Goal: Task Accomplishment & Management: Use online tool/utility

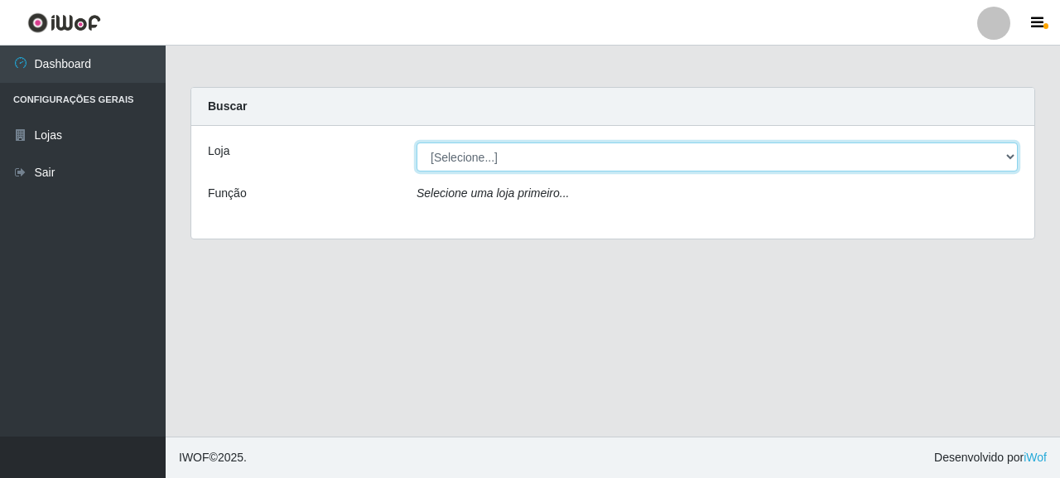
click at [472, 157] on select "[Selecione...] Supermercado Queiroz - [GEOGRAPHIC_DATA]" at bounding box center [717, 156] width 601 height 29
select select "496"
click at [417, 142] on select "[Selecione...] Supermercado Queiroz - [GEOGRAPHIC_DATA]" at bounding box center [717, 156] width 601 height 29
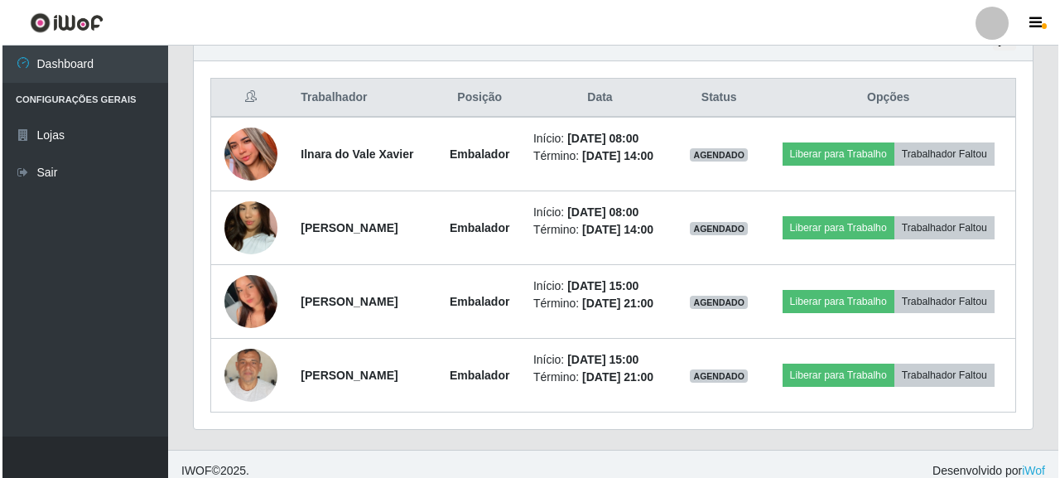
scroll to position [580, 0]
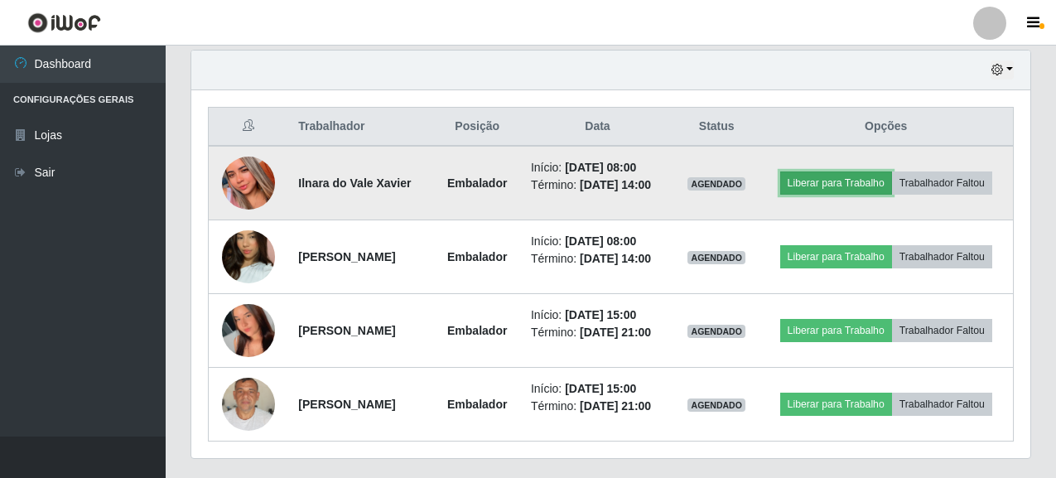
click at [888, 176] on button "Liberar para Trabalho" at bounding box center [836, 182] width 112 height 23
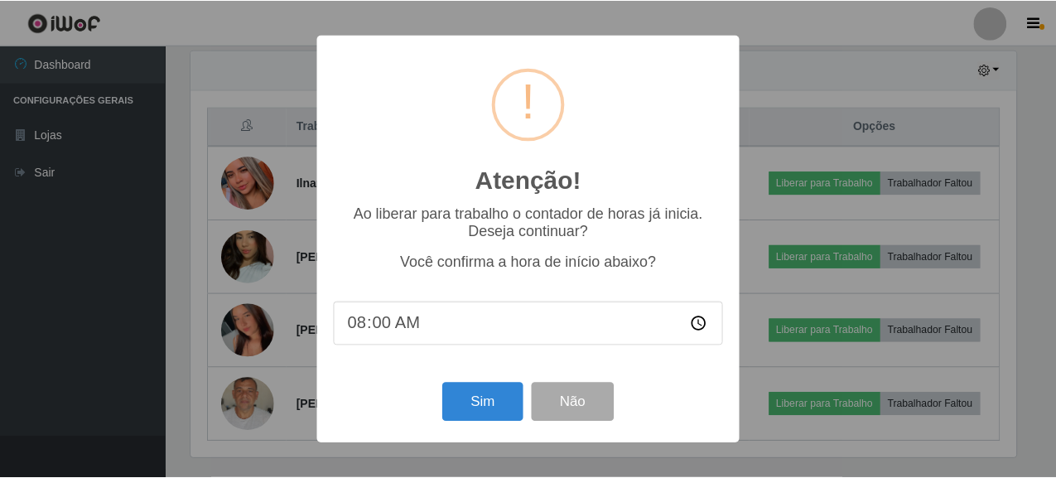
scroll to position [344, 829]
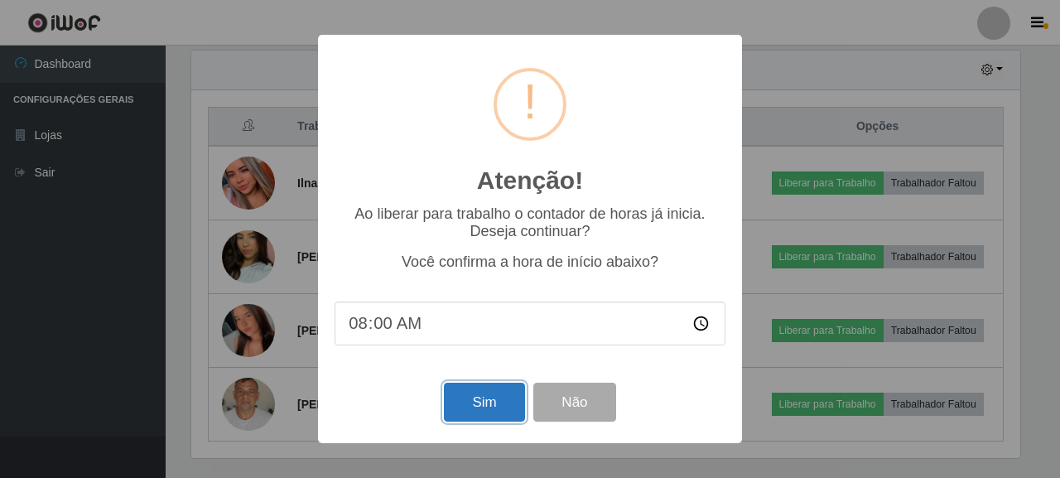
click at [478, 408] on button "Sim" at bounding box center [484, 402] width 80 height 39
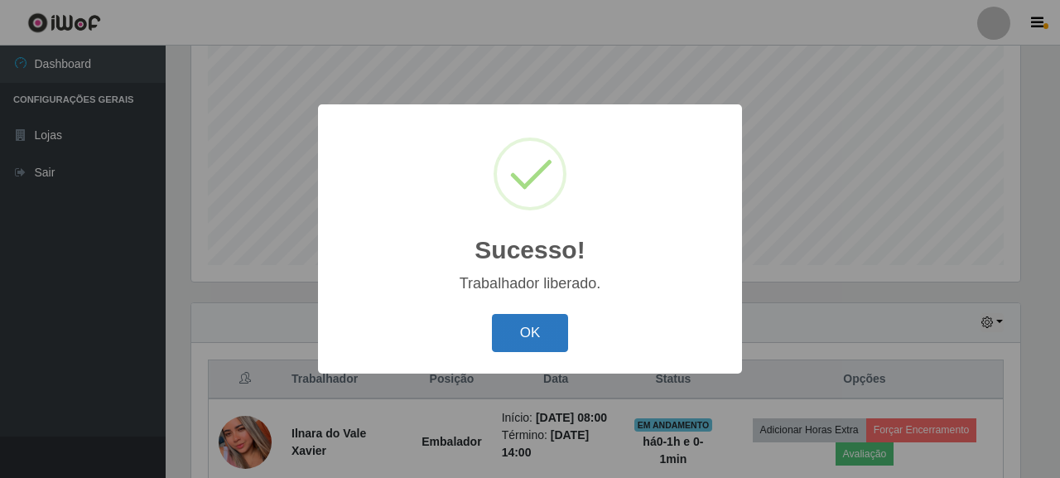
click at [533, 318] on button "OK" at bounding box center [530, 333] width 77 height 39
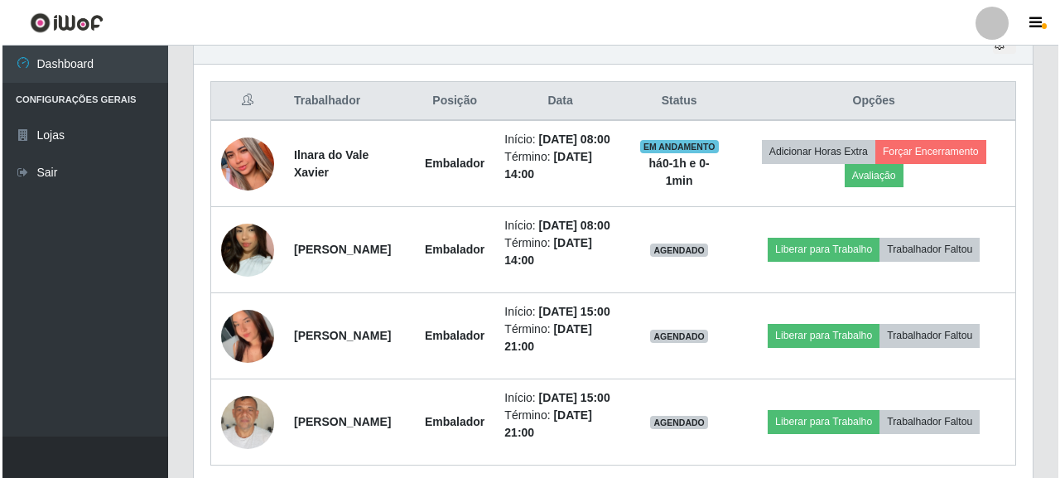
scroll to position [576, 0]
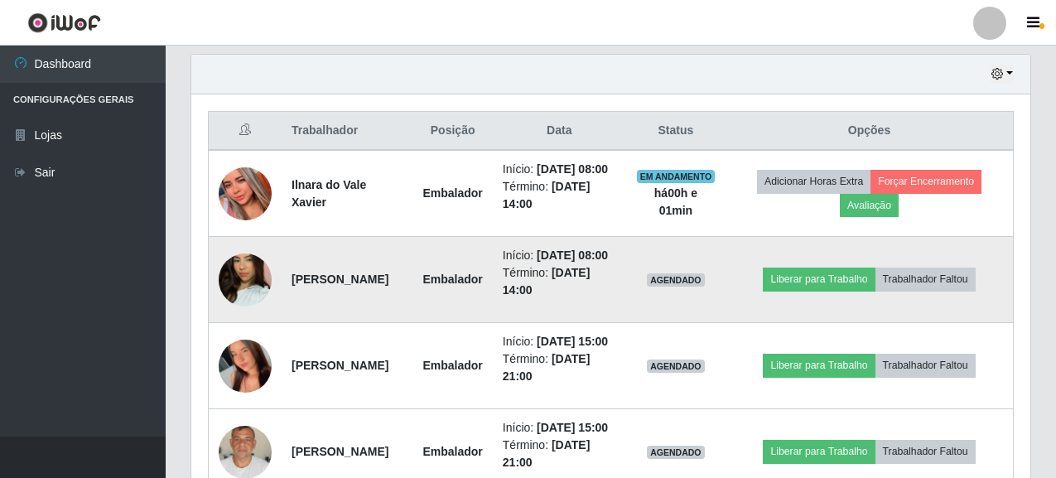
click at [250, 299] on img at bounding box center [245, 280] width 53 height 94
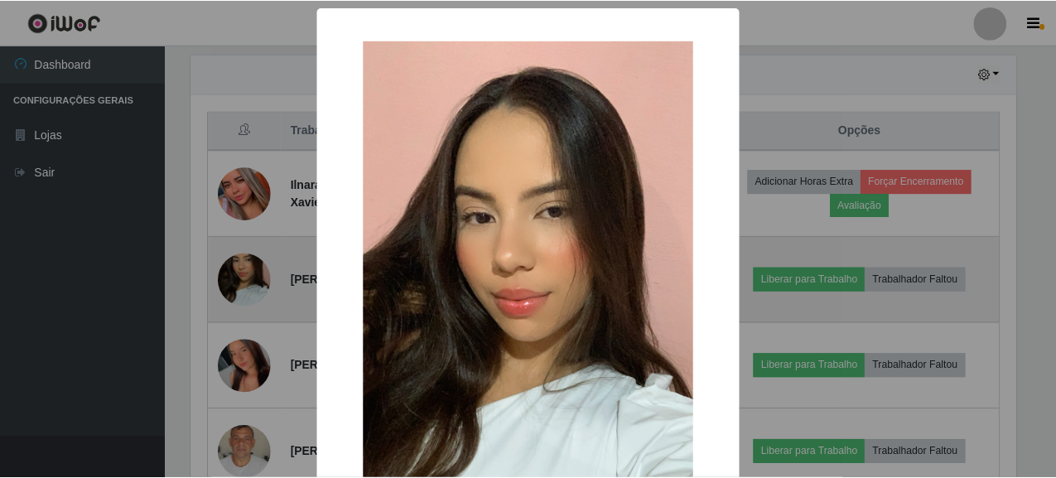
scroll to position [344, 829]
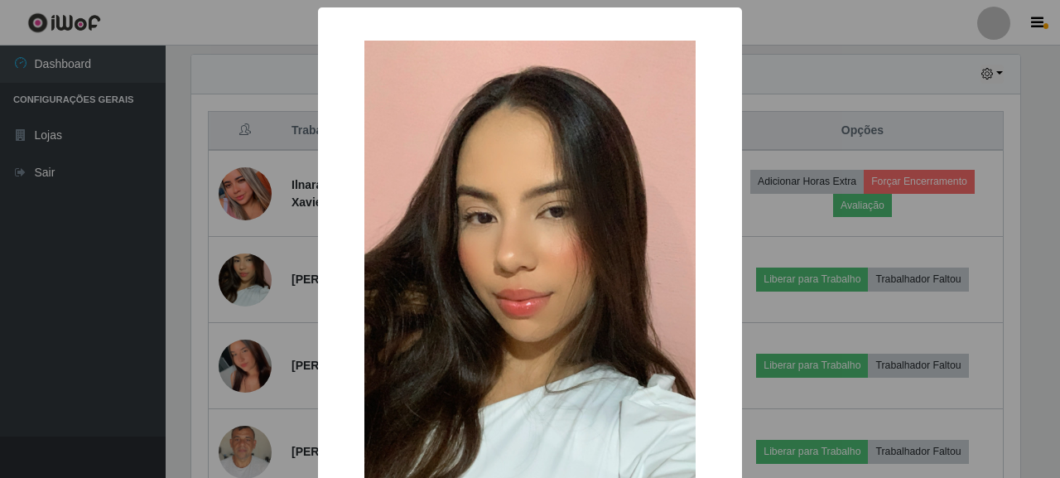
click at [807, 357] on div "× OK Cancel" at bounding box center [530, 239] width 1060 height 478
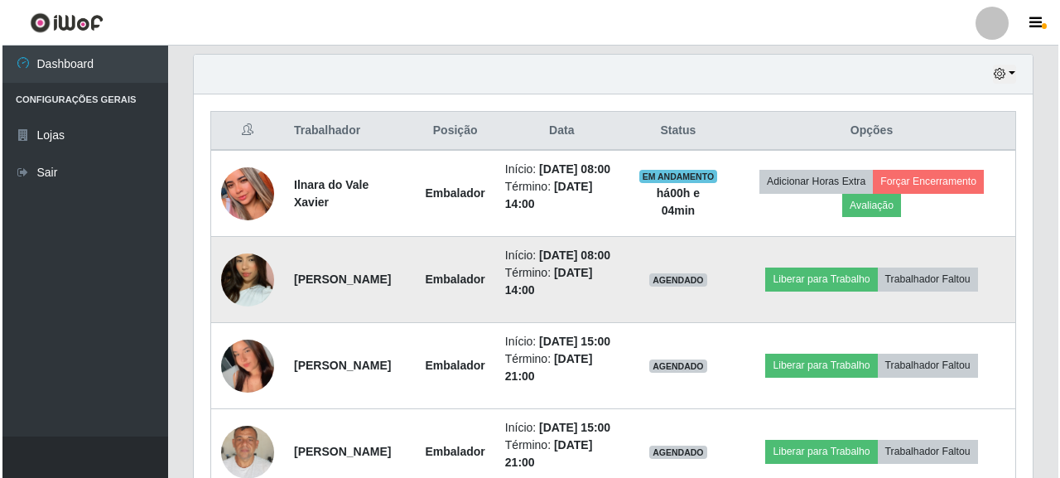
scroll to position [344, 839]
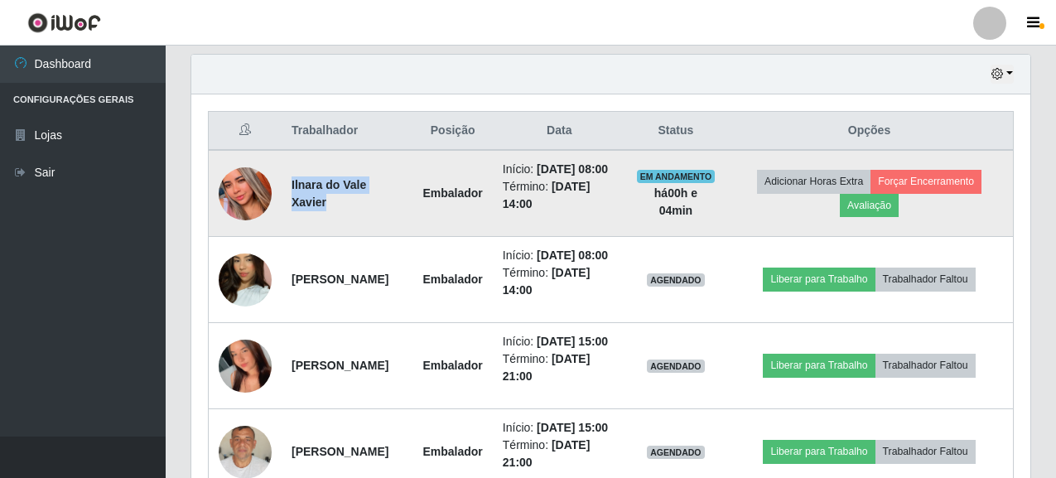
drag, startPoint x: 301, startPoint y: 203, endPoint x: 423, endPoint y: 204, distance: 122.6
click at [413, 204] on td "Ilnara do Vale Xavier" at bounding box center [347, 193] width 131 height 87
copy strong "Ilnara do Vale Xavier"
click at [388, 237] on td "Ilnara do Vale Xavier" at bounding box center [347, 193] width 131 height 87
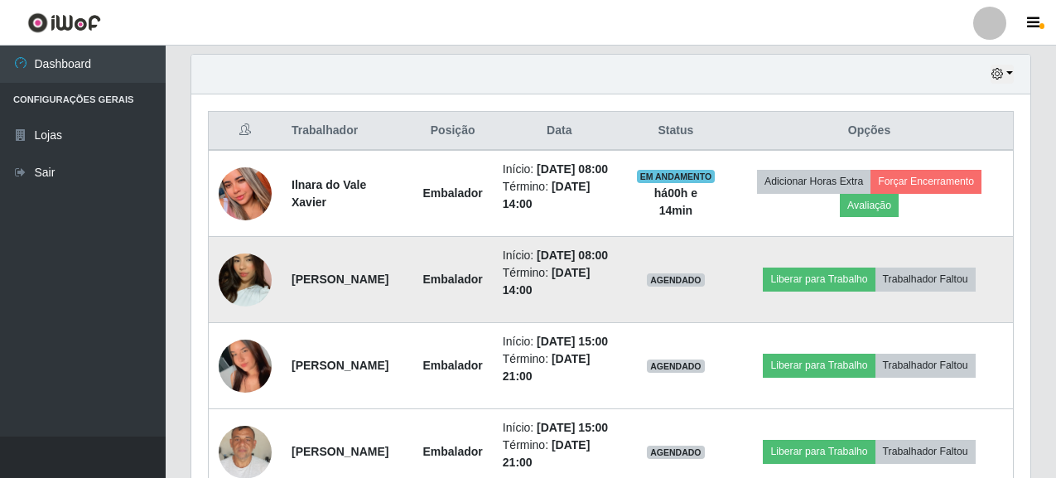
drag, startPoint x: 296, startPoint y: 297, endPoint x: 373, endPoint y: 304, distance: 77.3
click at [388, 305] on td "[PERSON_NAME]" at bounding box center [347, 280] width 131 height 86
click at [371, 323] on td "[PERSON_NAME]" at bounding box center [347, 280] width 131 height 86
drag, startPoint x: 289, startPoint y: 298, endPoint x: 359, endPoint y: 316, distance: 71.7
click at [359, 316] on td "[PERSON_NAME]" at bounding box center [347, 280] width 131 height 86
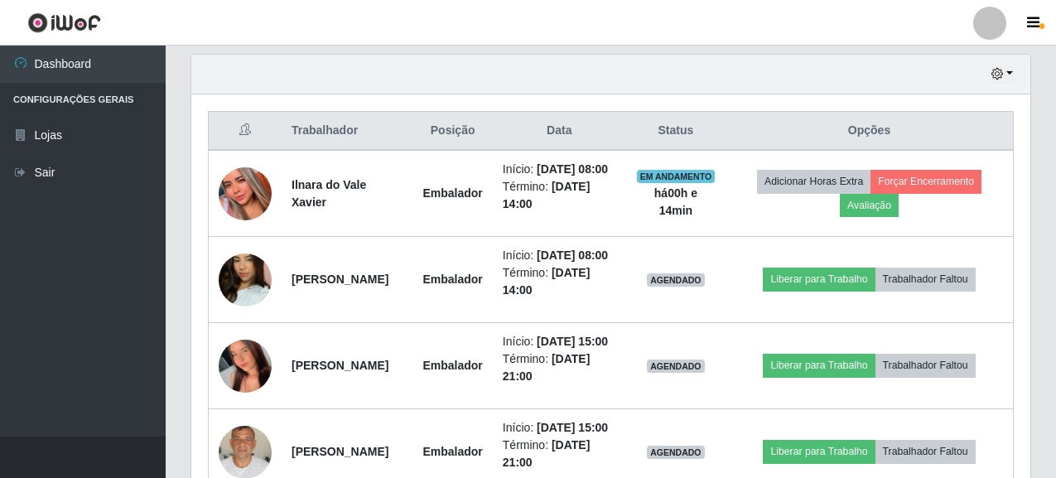
copy strong "[PERSON_NAME]"
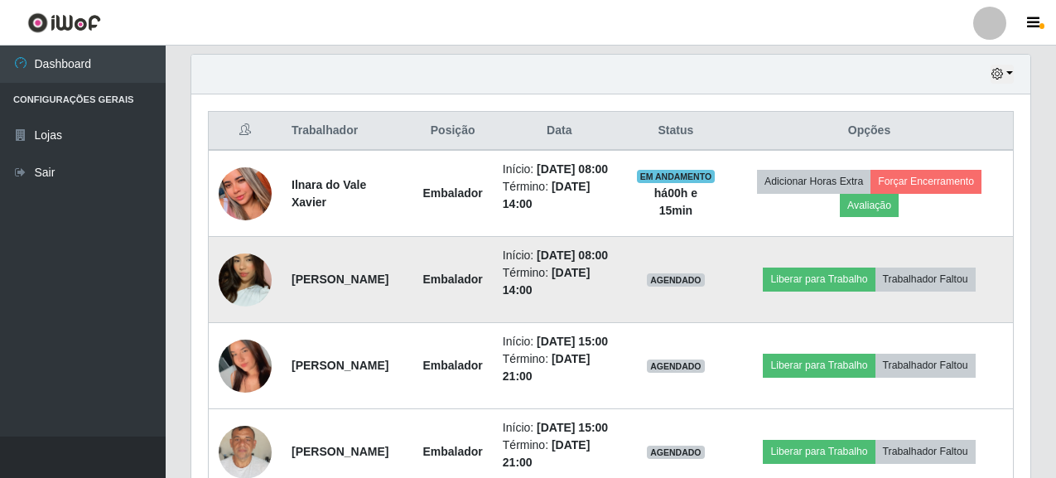
click at [400, 323] on td "[PERSON_NAME]" at bounding box center [347, 280] width 131 height 86
click at [931, 291] on button "Trabalhador Faltou" at bounding box center [926, 279] width 100 height 23
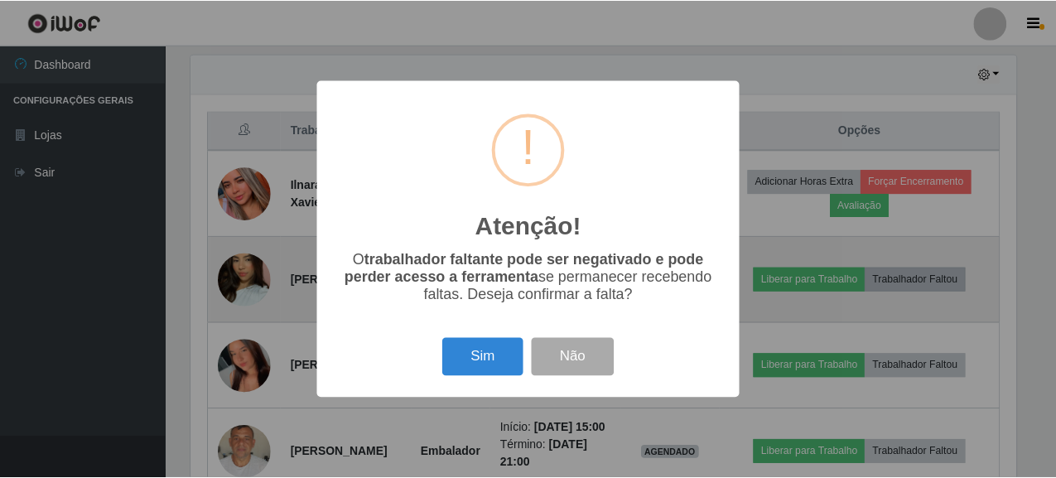
scroll to position [344, 829]
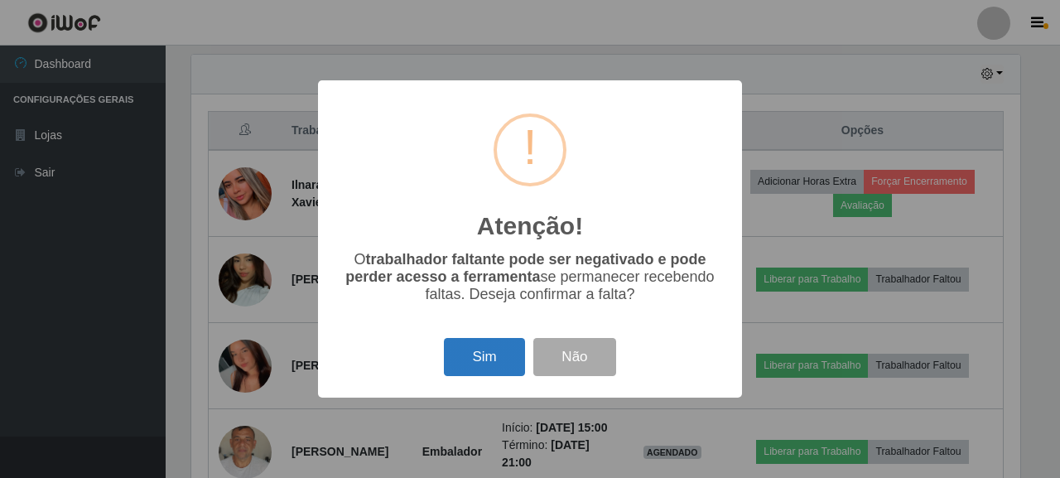
click at [479, 369] on button "Sim" at bounding box center [484, 357] width 80 height 39
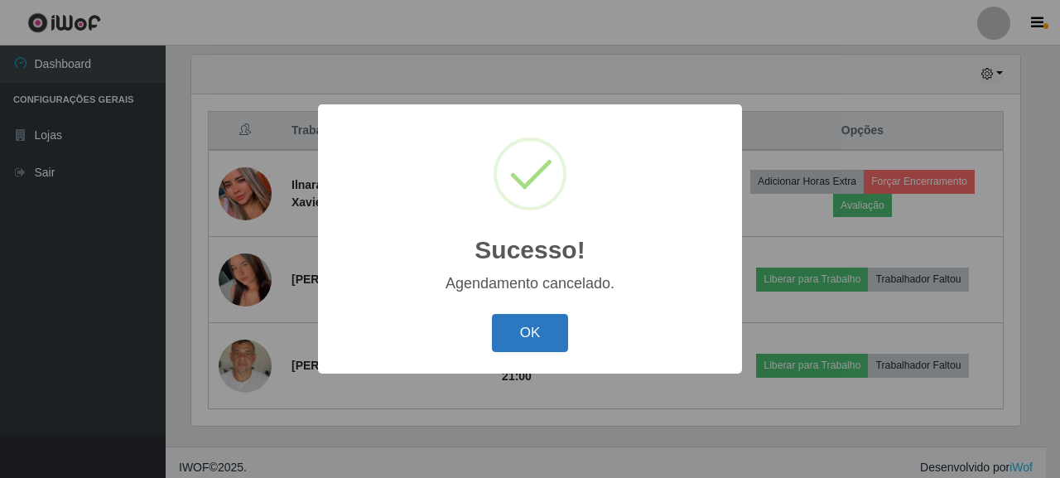
click at [528, 330] on button "OK" at bounding box center [530, 333] width 77 height 39
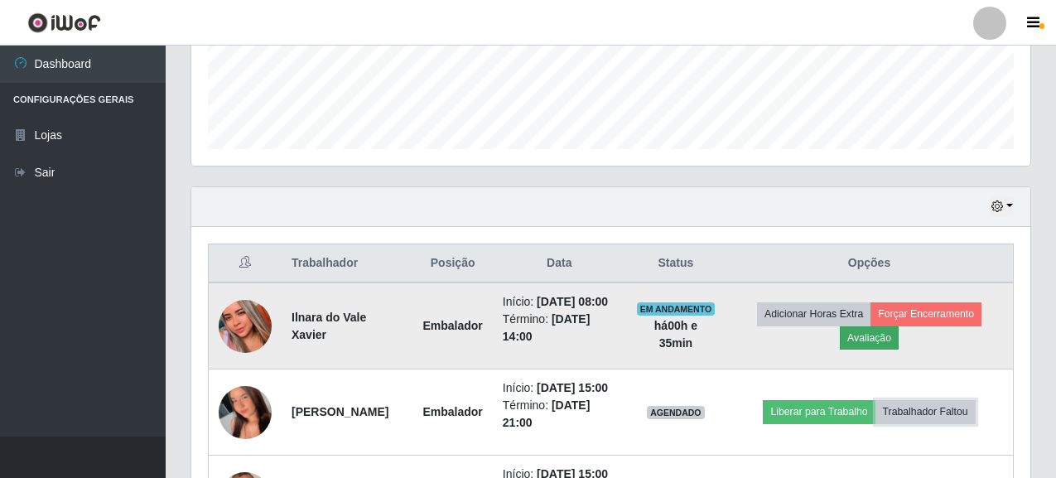
scroll to position [472, 0]
